Goal: Task Accomplishment & Management: Manage account settings

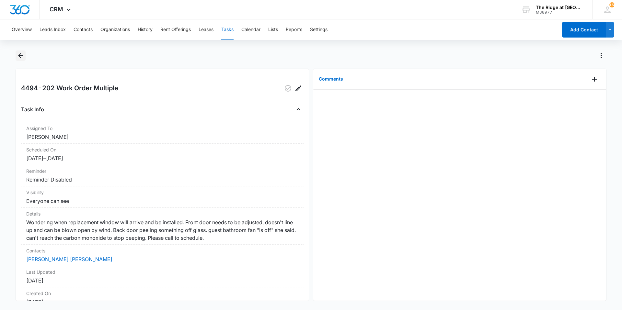
click at [18, 57] on icon "Back" at bounding box center [21, 56] width 8 height 8
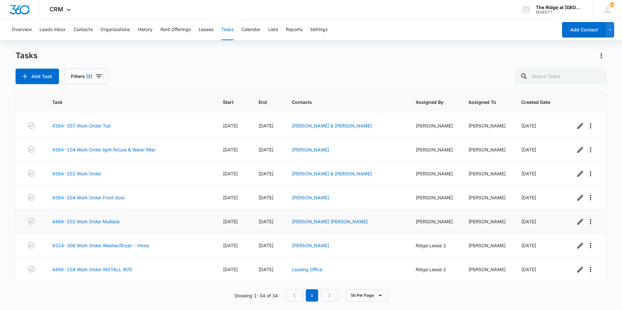
scroll to position [645, 0]
click at [125, 245] on link "4324-306 Work Order Washer/Dryer - Hives" at bounding box center [100, 245] width 97 height 7
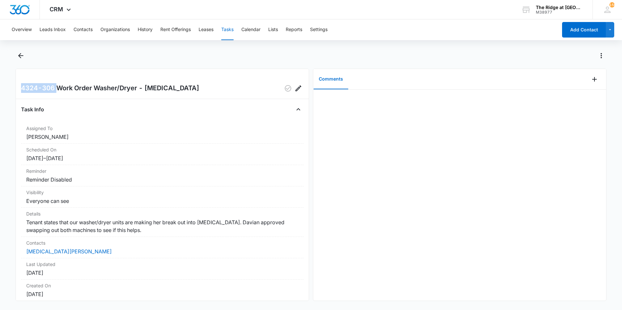
drag, startPoint x: 21, startPoint y: 88, endPoint x: 56, endPoint y: 85, distance: 35.1
click at [56, 85] on div "4324-306 Work Order Washer/Dryer - Hives Task Info Assigned To Ricardo Marin Sc…" at bounding box center [162, 185] width 293 height 232
click at [56, 85] on h2 "4324-306 Work Order Washer/Dryer - Hives" at bounding box center [110, 88] width 178 height 10
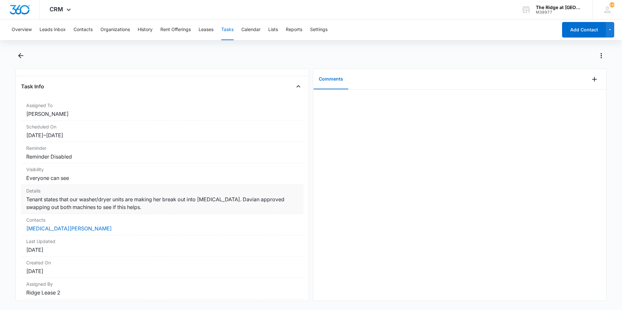
scroll to position [45, 0]
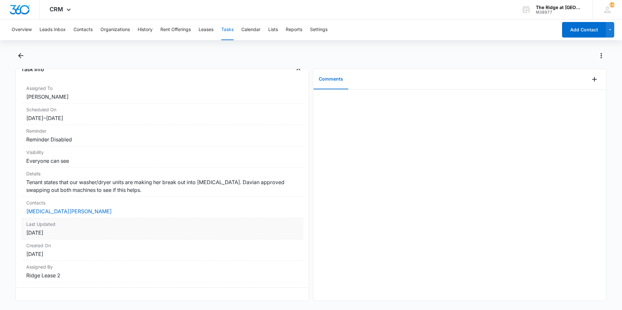
drag, startPoint x: 26, startPoint y: 226, endPoint x: 159, endPoint y: 228, distance: 133.0
click at [159, 229] on dd "October 15, 2025" at bounding box center [162, 233] width 272 height 8
click at [51, 208] on link "[PERSON_NAME]" at bounding box center [68, 211] width 85 height 6
